Goal: Task Accomplishment & Management: Use online tool/utility

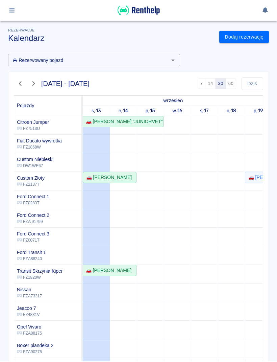
scroll to position [103, 0]
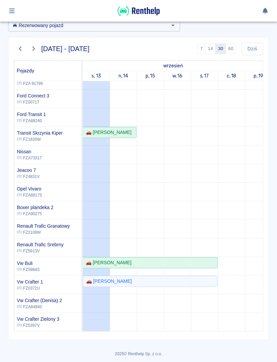
click at [14, 10] on icon "button" at bounding box center [12, 11] width 8 height 6
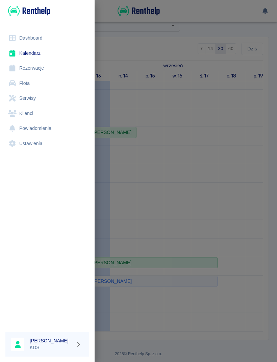
click at [26, 70] on link "Rezerwacje" at bounding box center [47, 68] width 84 height 15
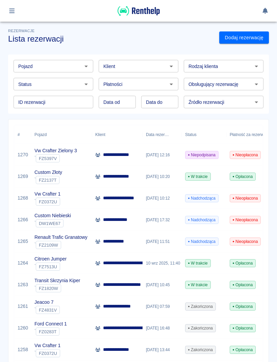
click at [108, 156] on p "**********" at bounding box center [120, 154] width 35 height 7
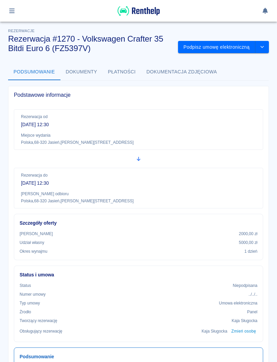
click at [194, 50] on button "Podpisz umowę elektroniczną" at bounding box center [216, 47] width 77 height 13
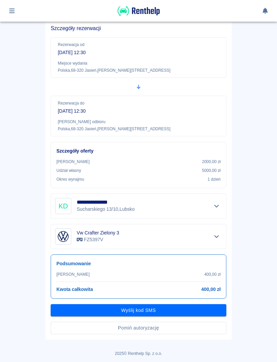
scroll to position [51, 0]
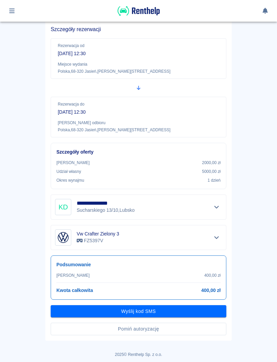
click at [184, 328] on button "Pomiń autoryzację" at bounding box center [139, 328] width 176 height 13
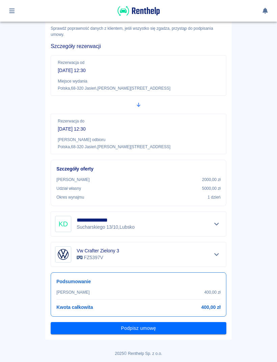
scroll to position [34, 0]
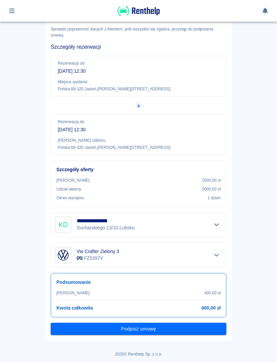
click at [179, 333] on button "Podpisz umowę" at bounding box center [139, 328] width 176 height 13
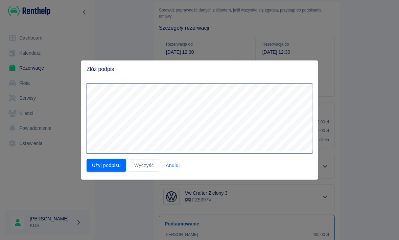
click at [92, 155] on div "Użyj podpisu Wyczyść Anuluj" at bounding box center [196, 163] width 231 height 18
click at [93, 163] on button "Użyj podpisu" at bounding box center [107, 165] width 40 height 13
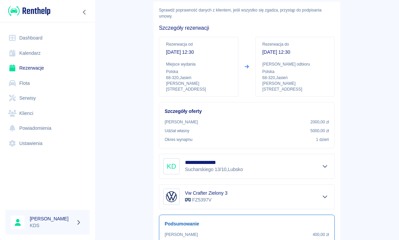
click at [11, 233] on div "[PERSON_NAME] KDS" at bounding box center [47, 222] width 84 height 25
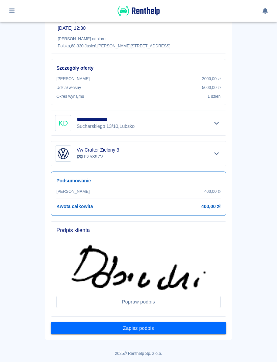
scroll to position [135, 0]
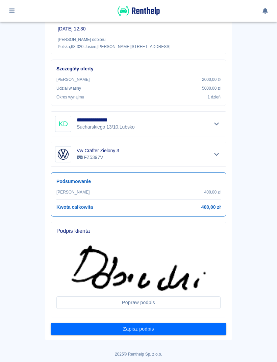
click at [203, 326] on button "Zapisz podpis" at bounding box center [139, 328] width 176 height 13
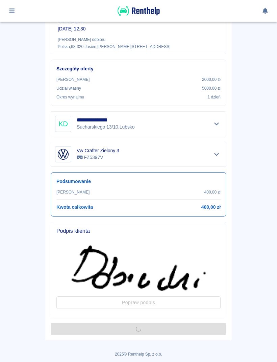
scroll to position [0, 0]
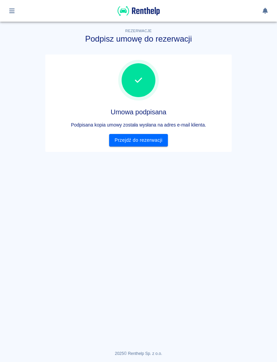
click at [164, 140] on link "Przejdź do rezerwacji" at bounding box center [138, 140] width 58 height 13
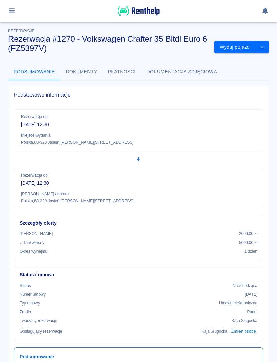
click at [237, 49] on button "Wydaj pojazd" at bounding box center [234, 47] width 41 height 13
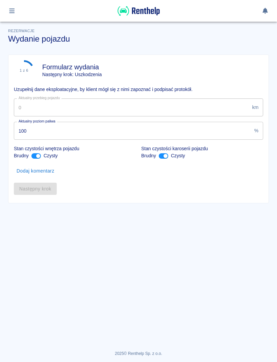
type input "35171"
click at [212, 110] on input "35171" at bounding box center [132, 107] width 236 height 18
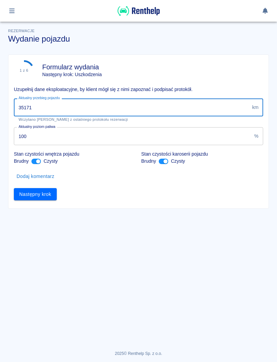
click at [150, 216] on main "Rezerwacje Wydanie pojazdu 1 z 6 Formularz wydania Następny krok: Uszkodzenia U…" at bounding box center [138, 177] width 277 height 323
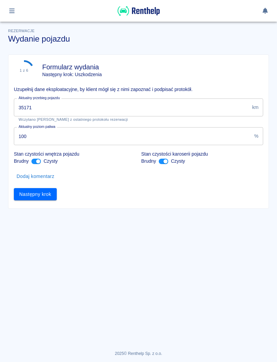
click at [48, 199] on button "Następny krok" at bounding box center [35, 194] width 43 height 13
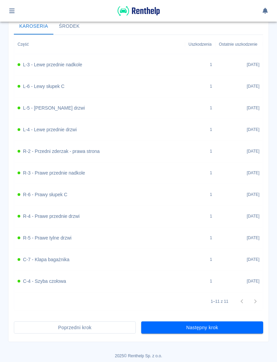
scroll to position [263, 0]
click at [216, 334] on div "2 z 6 Uszkodzenia Następny krok: Zdjęcia Dodaj uszkodzenie Karoseria Środek Czę…" at bounding box center [138, 66] width 260 height 550
click at [228, 330] on button "Następny krok" at bounding box center [202, 327] width 122 height 13
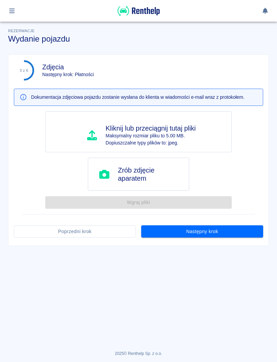
click at [231, 245] on main "Rezerwacje Wydanie pojazdu 3 z 6 Zdjęcia Następny krok: Płatności Dokumentacja …" at bounding box center [138, 177] width 277 height 323
click at [242, 240] on div "3 z 6 Zdjęcia Następny krok: Płatności Dokumentacja zdjęciowa pojazdu zostanie …" at bounding box center [138, 150] width 260 height 191
click at [237, 226] on button "Następny krok" at bounding box center [202, 231] width 122 height 13
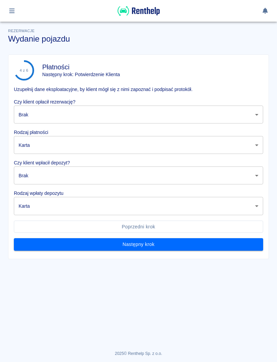
click at [218, 120] on body "Używamy plików Cookies, by zapewnić Ci najlepsze możliwe doświadczenie. Aby dow…" at bounding box center [138, 181] width 277 height 362
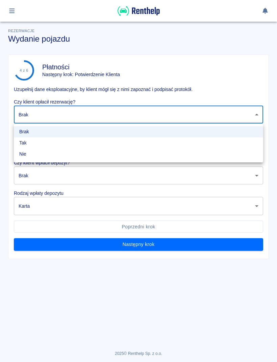
click at [95, 145] on li "Tak" at bounding box center [138, 142] width 249 height 11
type input "true"
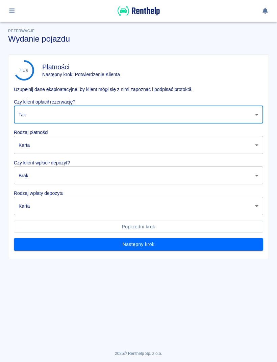
click at [69, 145] on body "Używamy plików Cookies, by zapewnić Ci najlepsze możliwe doświadczenie. Aby dow…" at bounding box center [138, 181] width 277 height 362
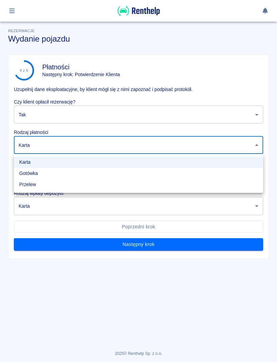
click at [51, 175] on li "Gotówka" at bounding box center [138, 173] width 249 height 11
type input "cash"
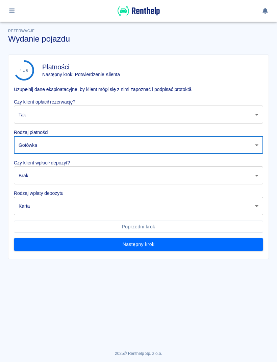
click at [62, 173] on body "Używamy plików Cookies, by zapewnić Ci najlepsze możliwe doświadczenie. Aby dow…" at bounding box center [138, 181] width 277 height 362
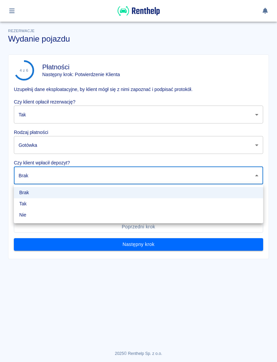
click at [42, 209] on li "Tak" at bounding box center [138, 203] width 249 height 11
type input "true"
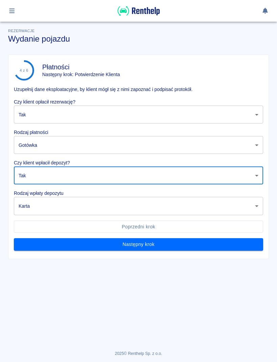
click at [65, 213] on body "Używamy plików Cookies, by zapewnić Ci najlepsze możliwe doświadczenie. Aby dow…" at bounding box center [138, 181] width 277 height 362
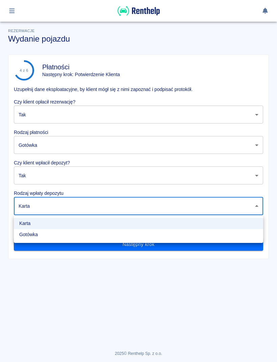
click at [57, 238] on li "Gotówka" at bounding box center [138, 234] width 249 height 11
type input "cash"
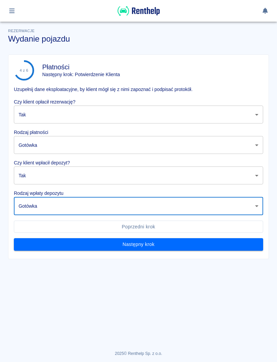
click at [130, 248] on button "Następny krok" at bounding box center [138, 244] width 249 height 13
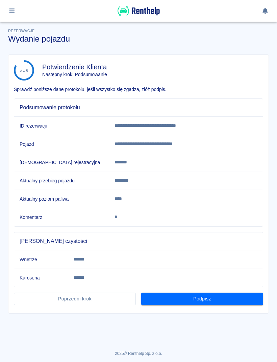
click at [211, 303] on button "Podpisz" at bounding box center [202, 298] width 122 height 13
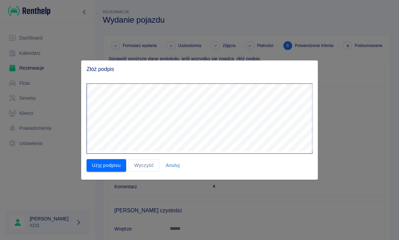
click at [110, 164] on button "Użyj podpisu" at bounding box center [107, 165] width 40 height 13
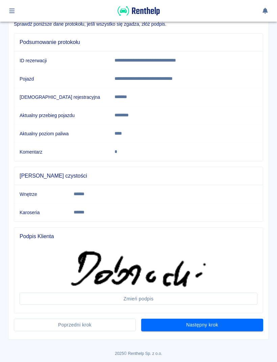
scroll to position [65, 0]
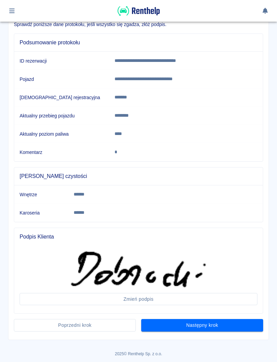
click at [202, 323] on button "Następny krok" at bounding box center [202, 325] width 122 height 13
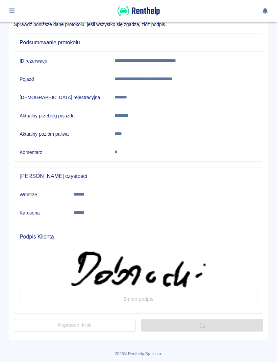
click at [202, 323] on div "Następny krok" at bounding box center [199, 322] width 127 height 18
